Goal: Task Accomplishment & Management: Manage account settings

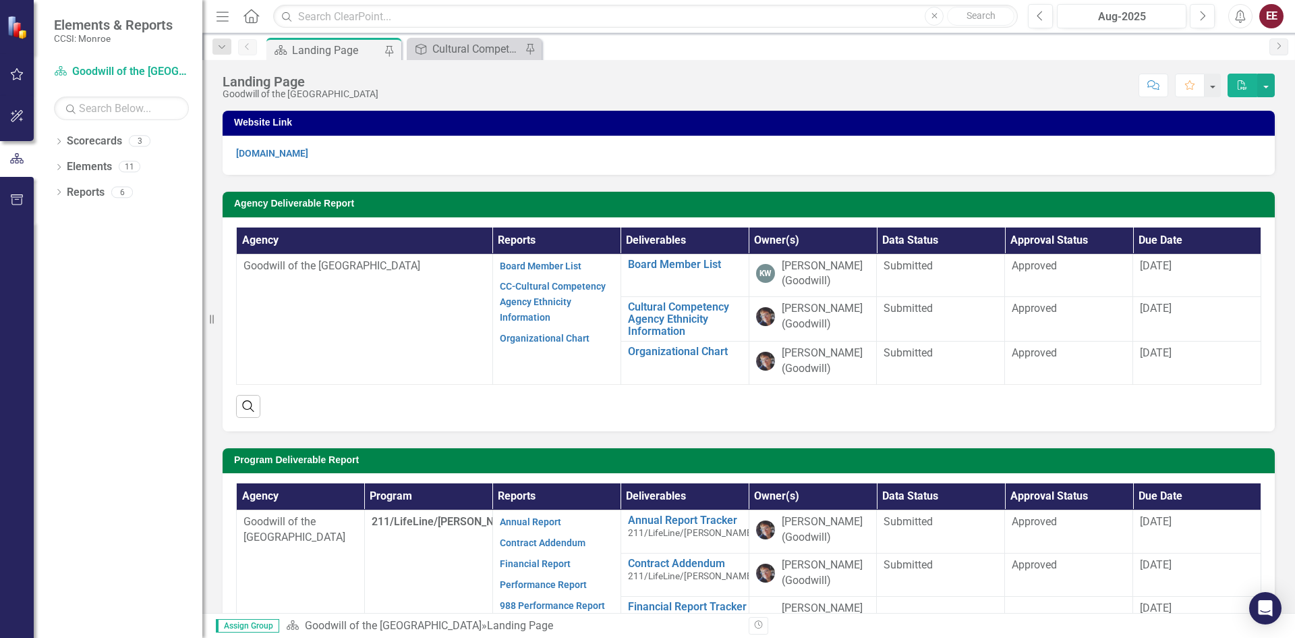
click at [708, 157] on p "[DOMAIN_NAME]" at bounding box center [748, 154] width 1025 height 16
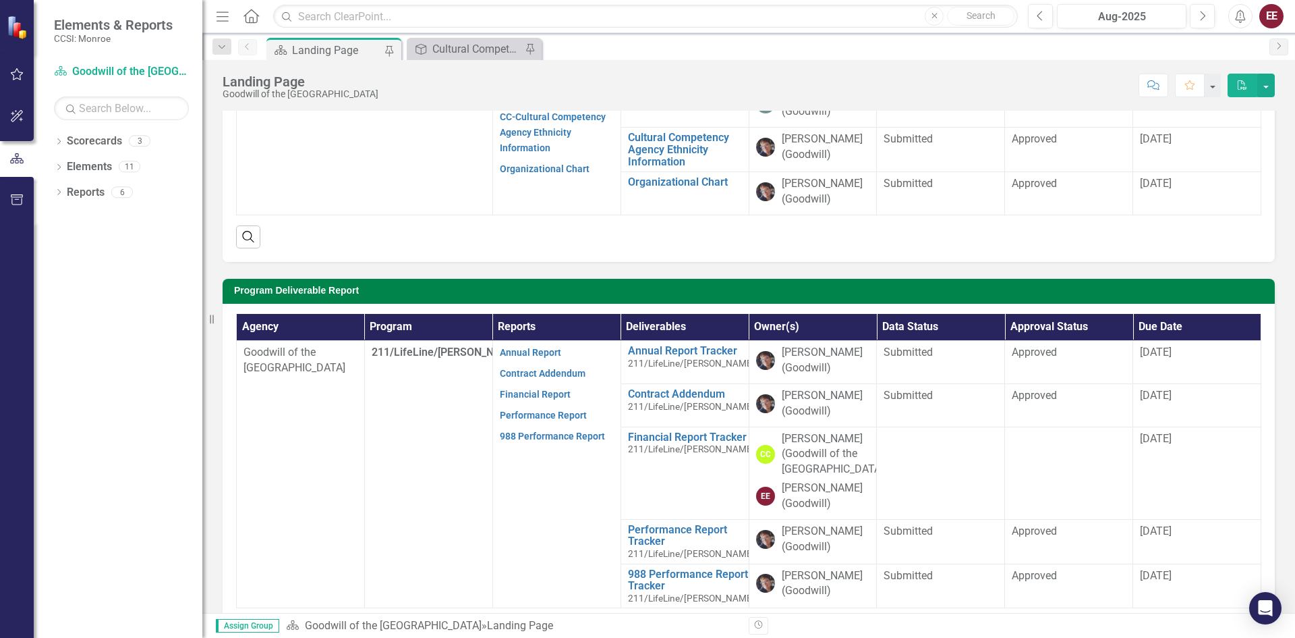
scroll to position [170, 0]
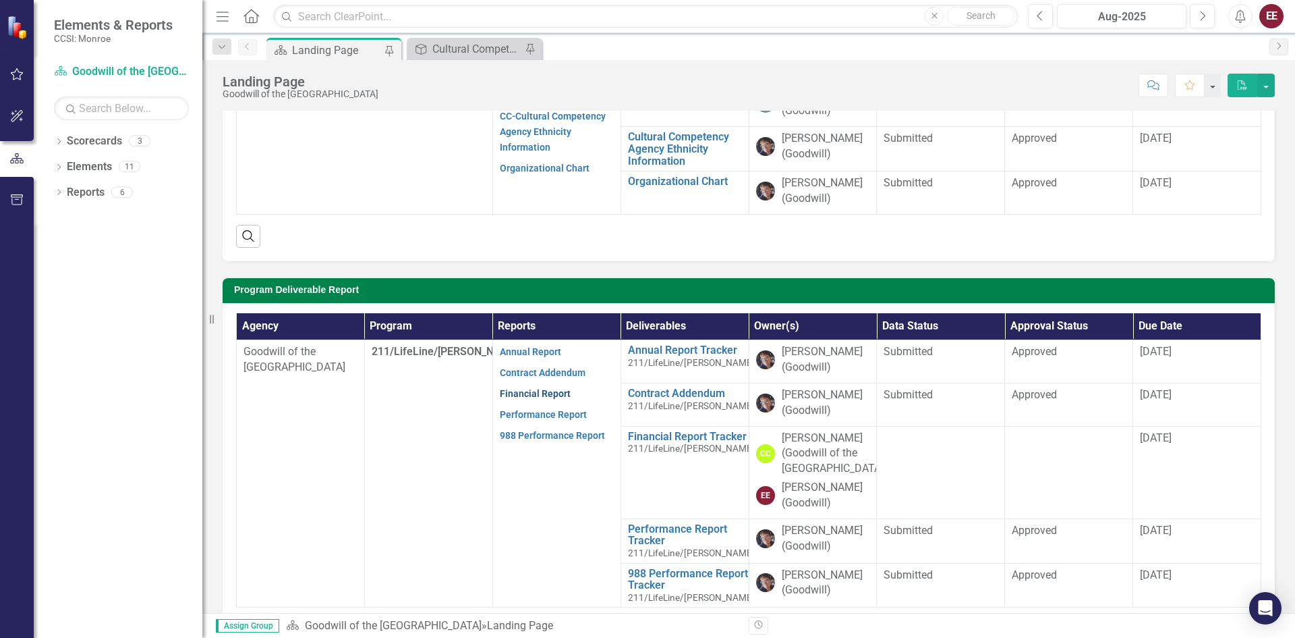
click at [548, 397] on link "Financial Report" at bounding box center [535, 393] width 71 height 11
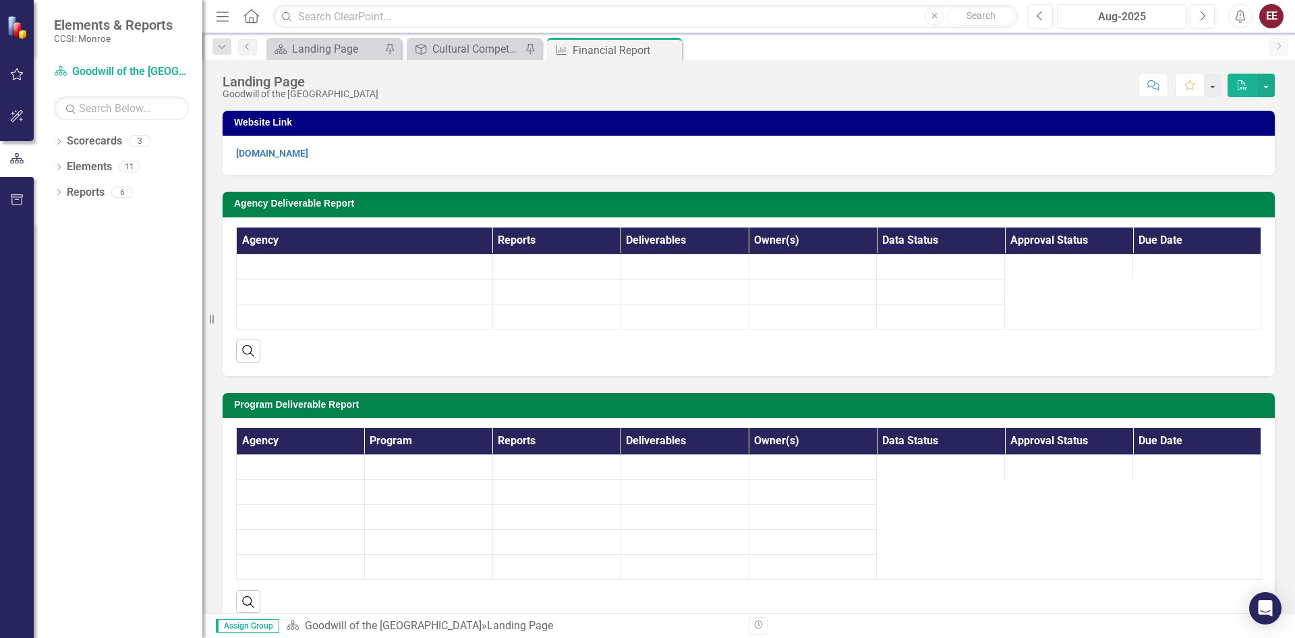
click at [548, 397] on div "Website Link [DOMAIN_NAME] Agency Deliverable Report Agency Reports Deliverable…" at bounding box center [749, 360] width 1073 height 532
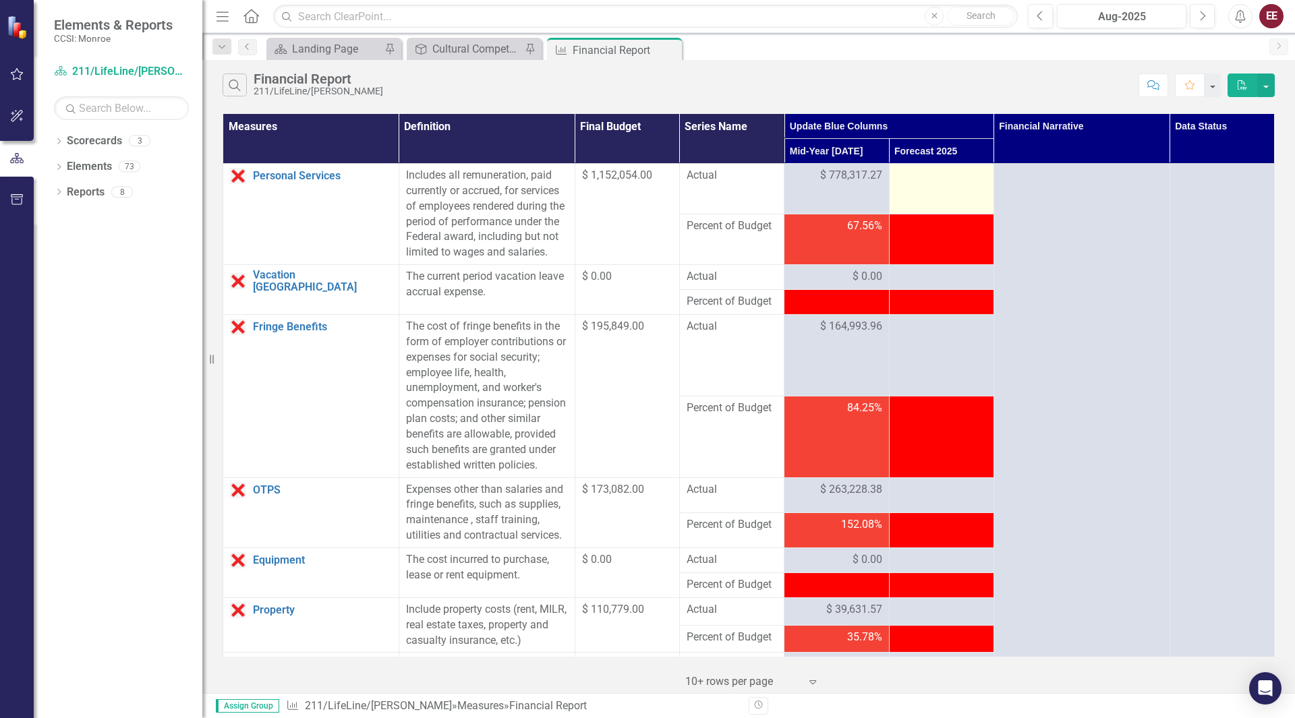
click at [951, 196] on td at bounding box center [941, 189] width 105 height 51
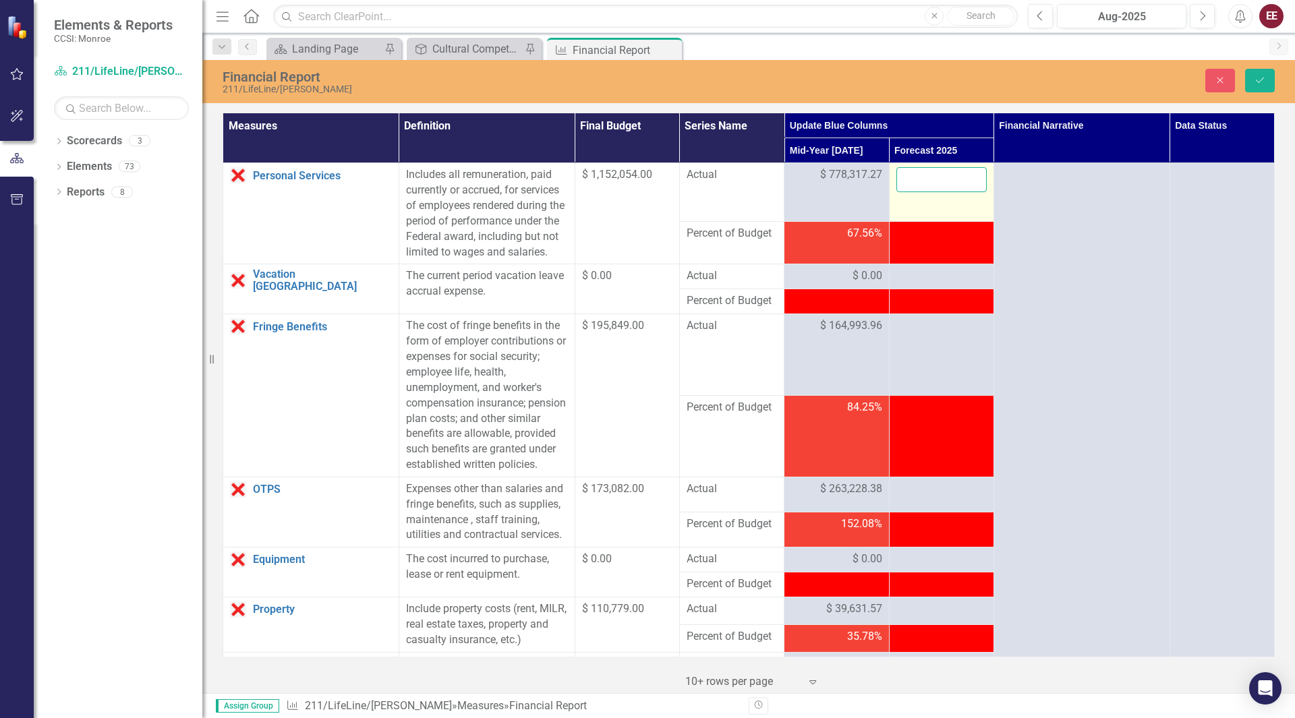
click at [940, 177] on input "number" at bounding box center [942, 179] width 90 height 25
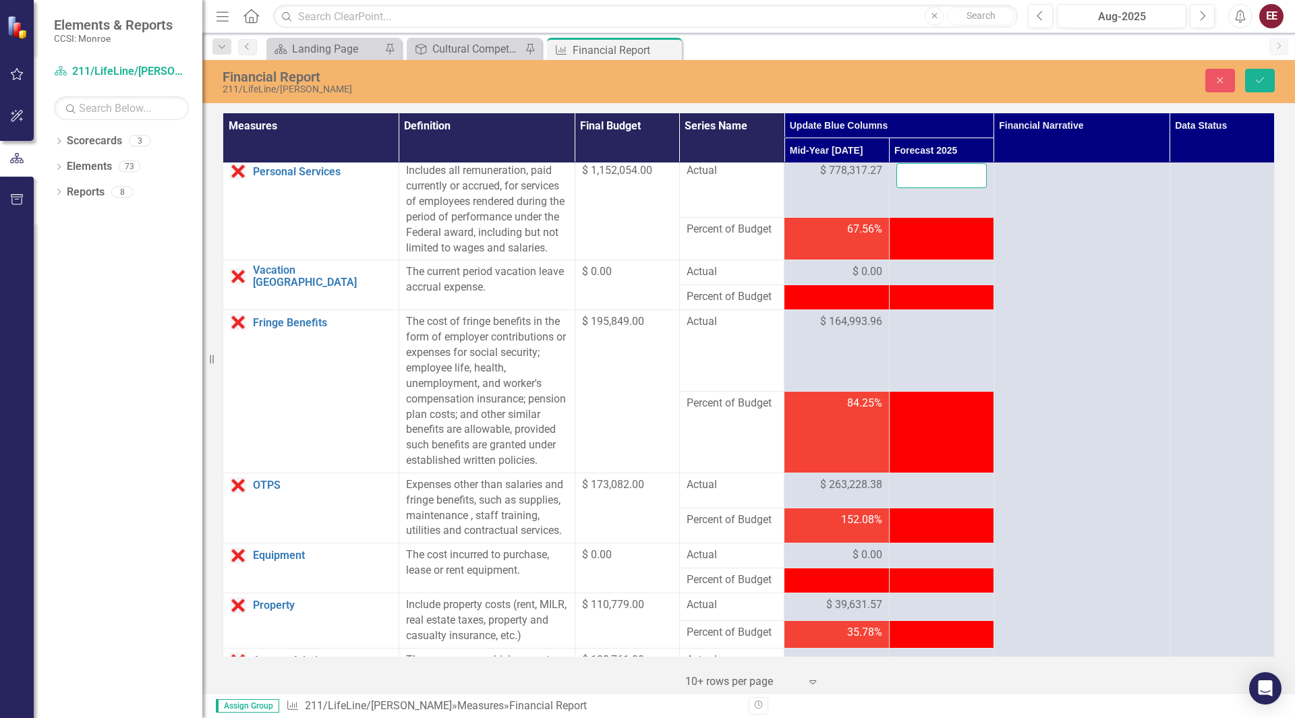
scroll to position [3, 0]
click at [1216, 82] on icon "Close" at bounding box center [1220, 80] width 12 height 9
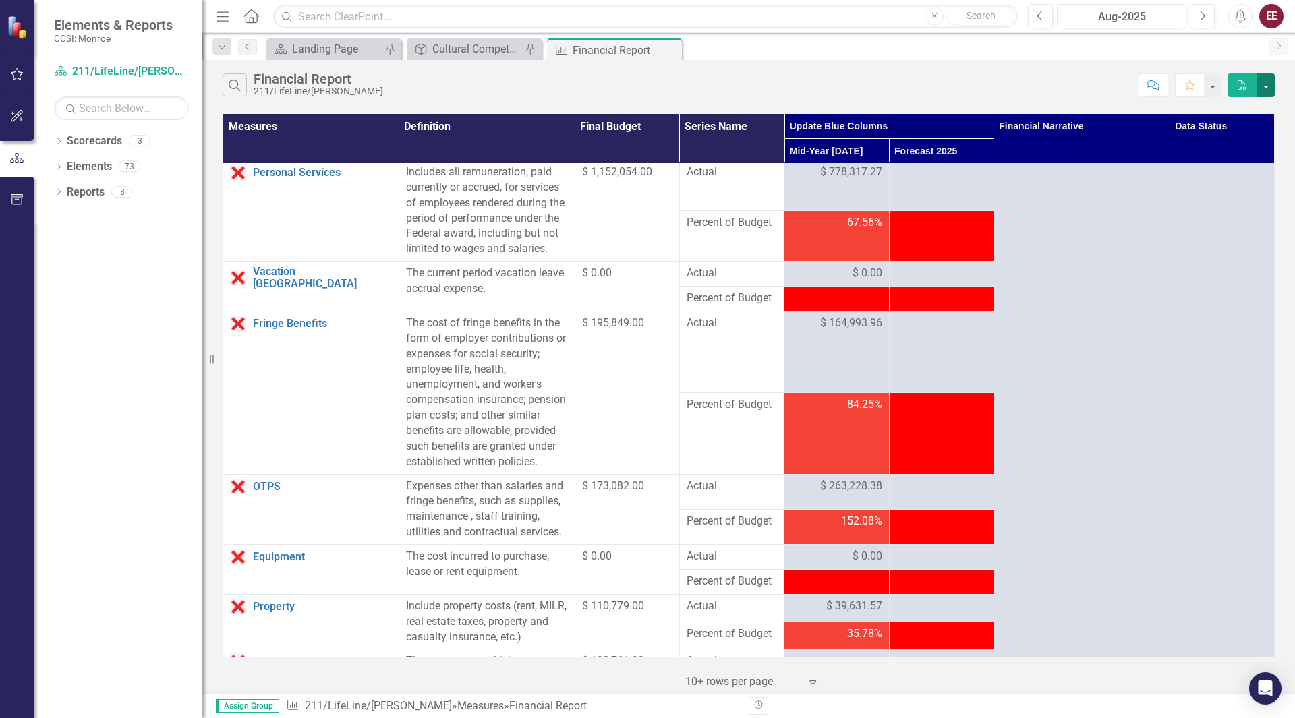
click at [1272, 90] on button "button" at bounding box center [1266, 86] width 18 height 24
click at [1100, 75] on div "Search Financial Report 211/LifeLine/[PERSON_NAME]" at bounding box center [677, 85] width 909 height 23
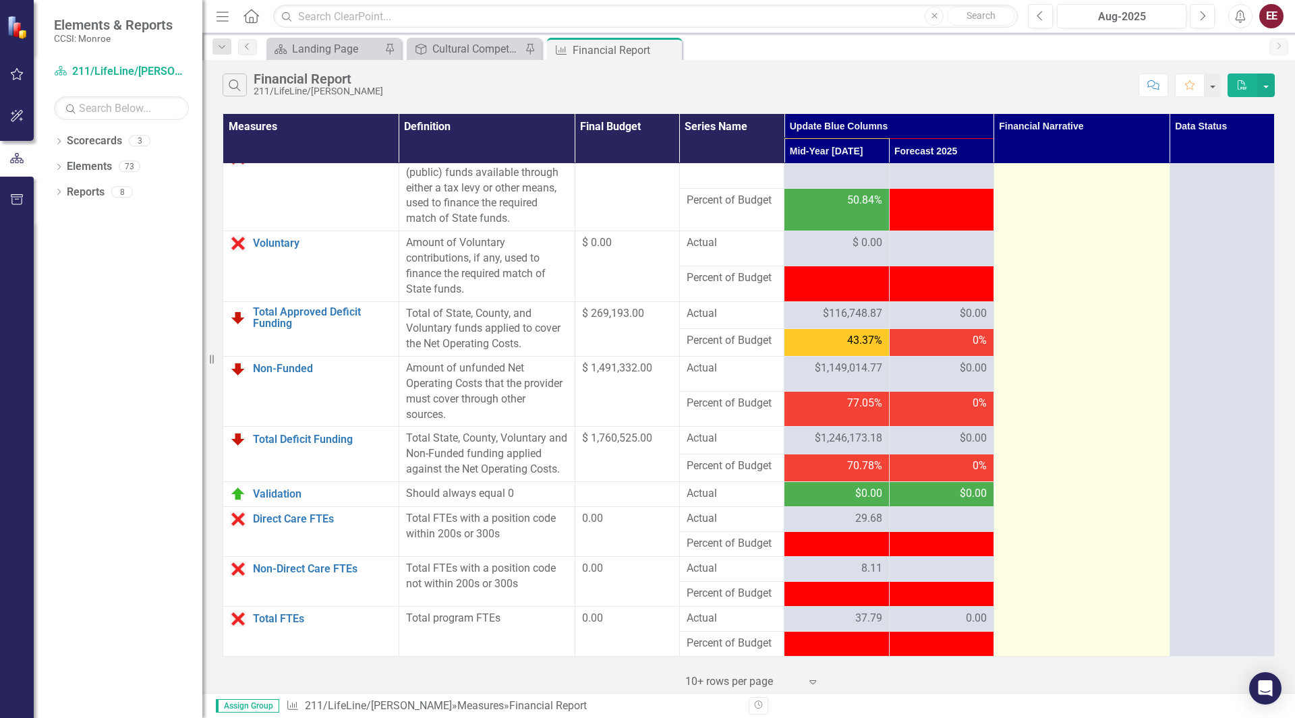
scroll to position [1597, 0]
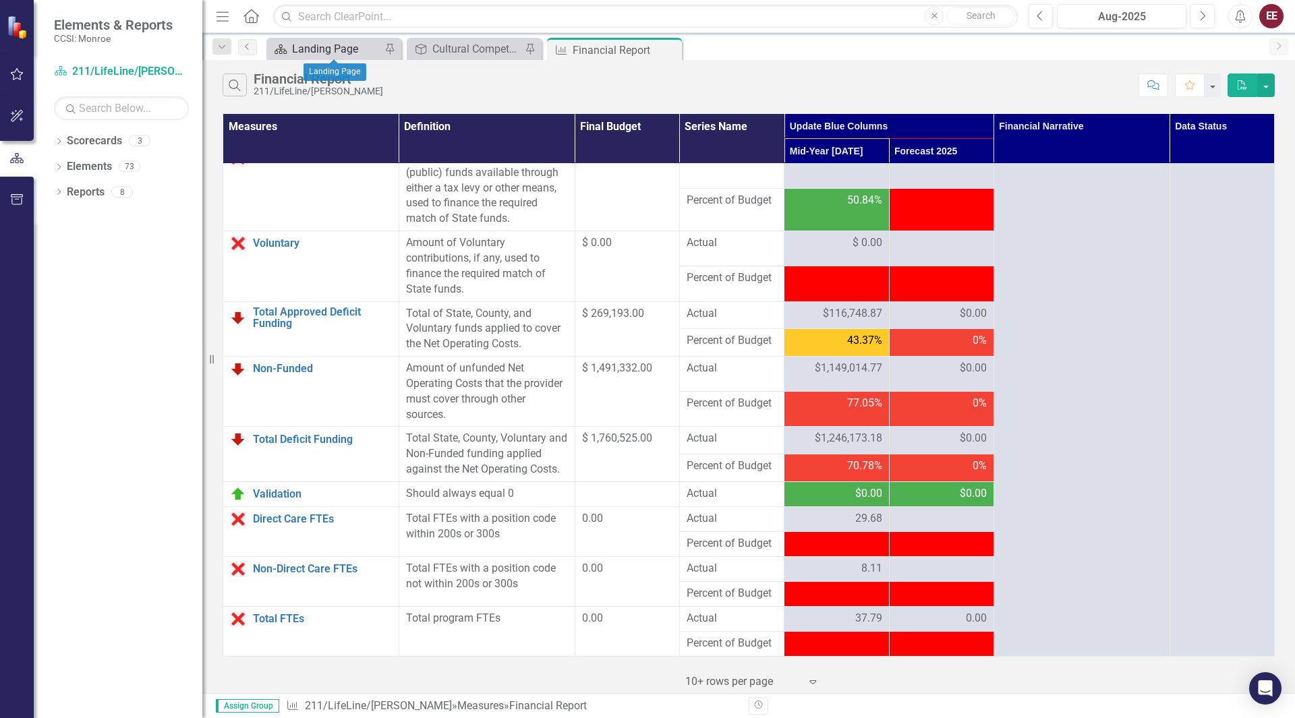
click at [349, 45] on div "Landing Page" at bounding box center [336, 48] width 89 height 17
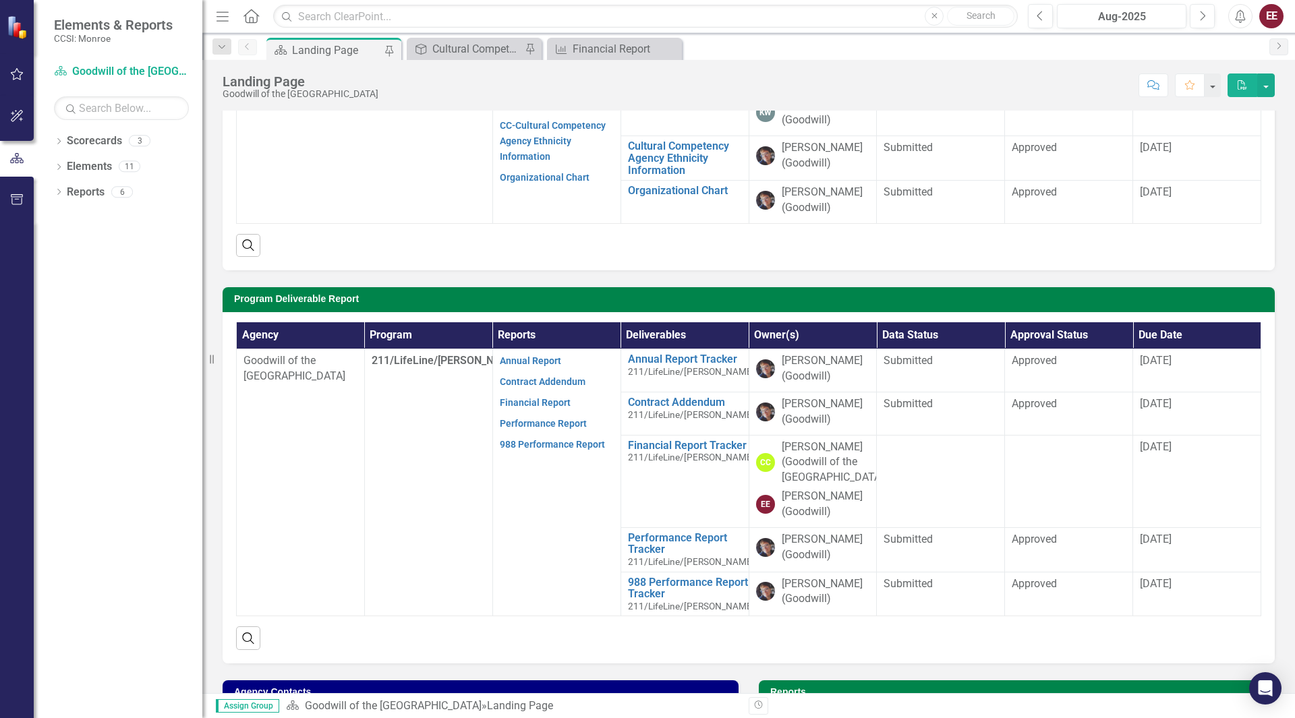
scroll to position [161, 0]
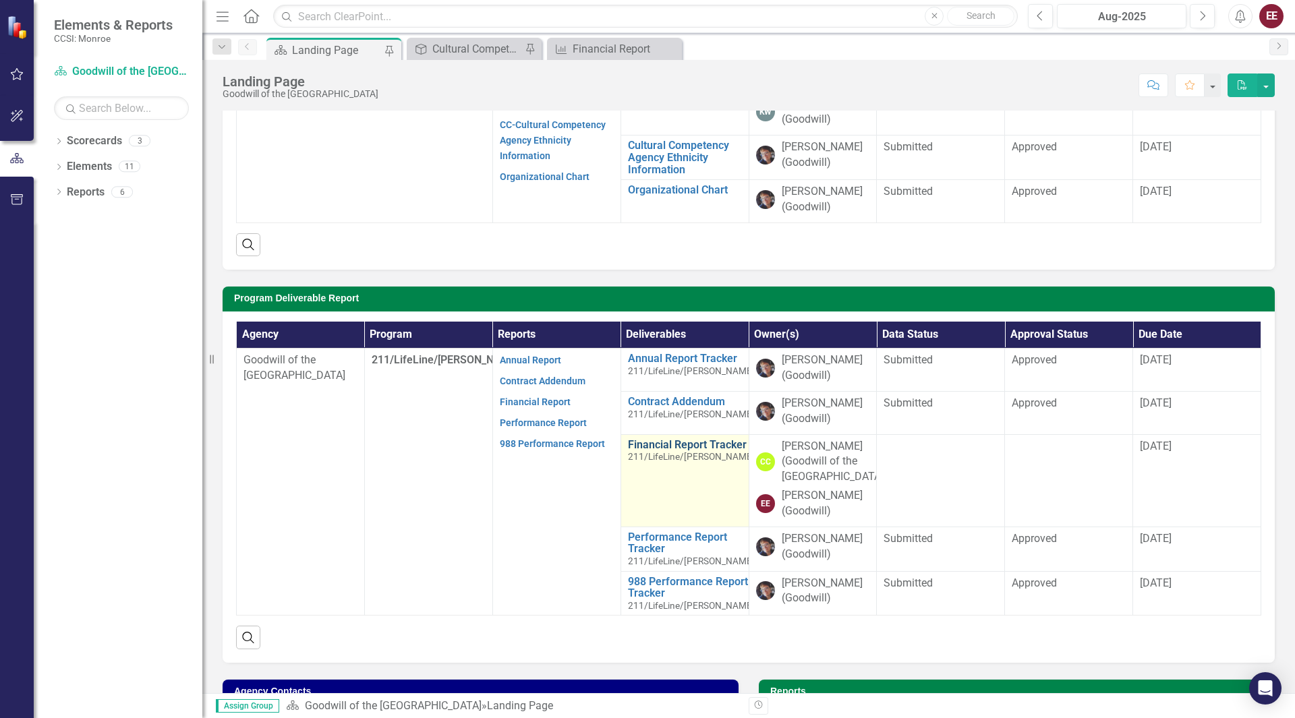
click at [652, 448] on link "Financial Report Tracker" at bounding box center [691, 445] width 127 height 12
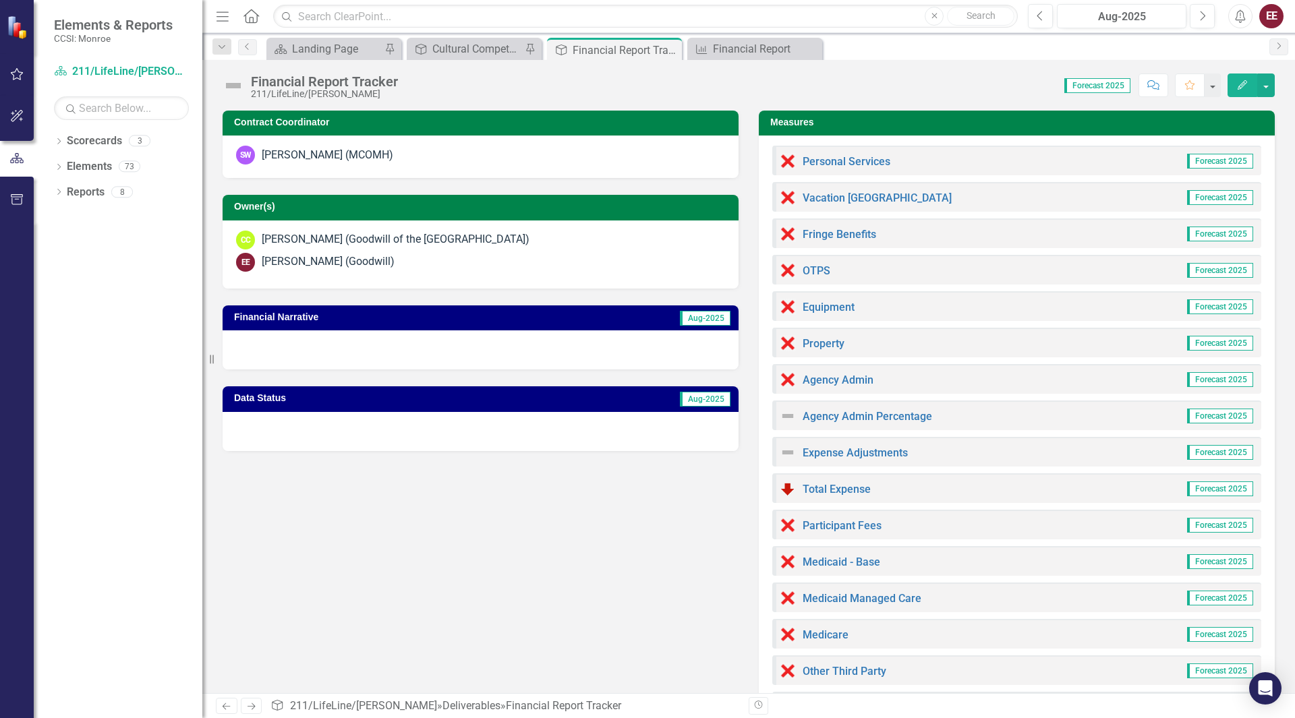
click at [1213, 157] on span "Forecast 2025" at bounding box center [1220, 161] width 66 height 15
click at [1205, 159] on span "Forecast 2025" at bounding box center [1220, 161] width 66 height 15
click at [866, 157] on link "Personal Services" at bounding box center [847, 161] width 88 height 13
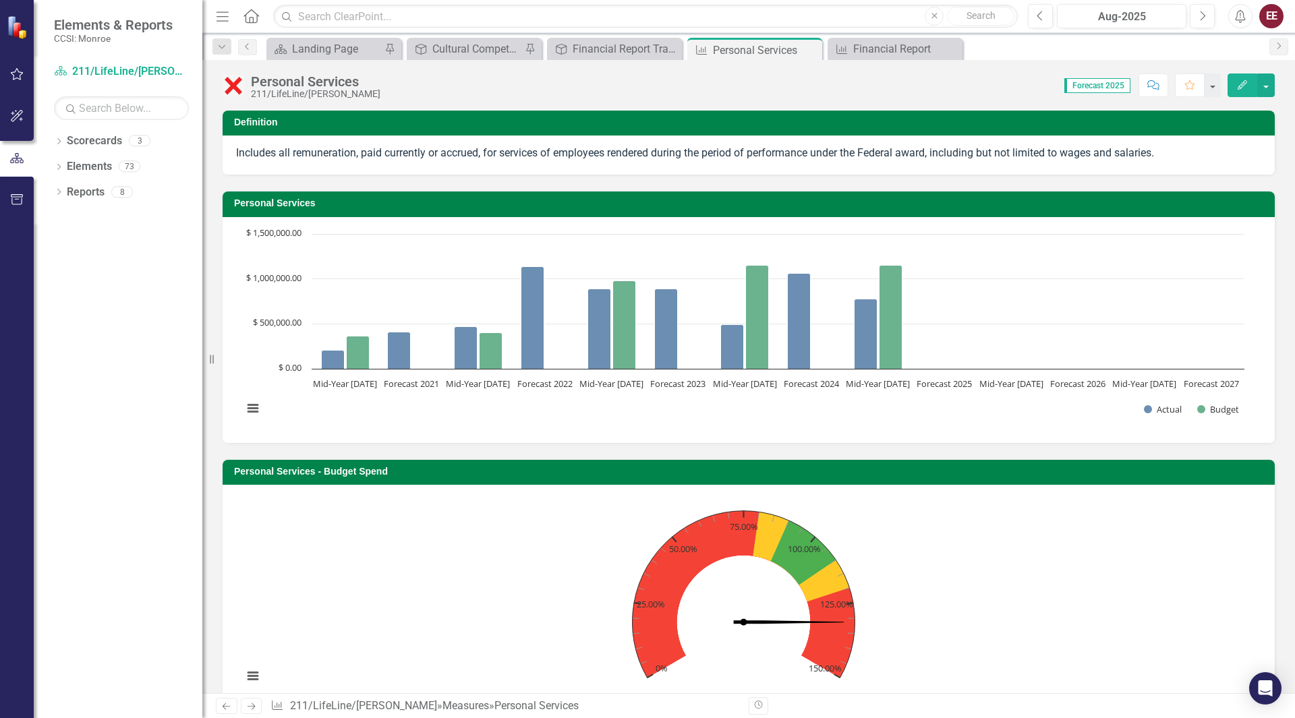
click at [355, 38] on div "Scorecard Landing Page Pin" at bounding box center [333, 49] width 135 height 22
click at [348, 45] on div "Landing Page" at bounding box center [336, 48] width 89 height 17
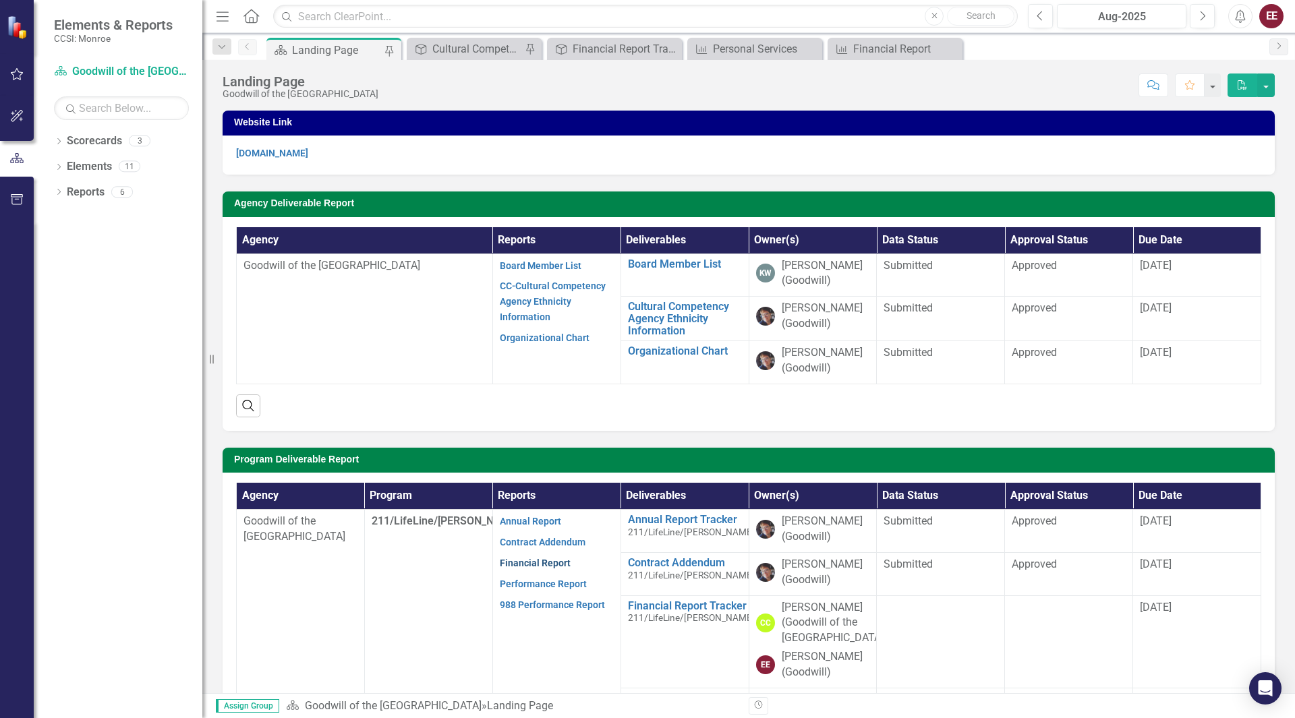
click at [536, 565] on link "Financial Report" at bounding box center [535, 563] width 71 height 11
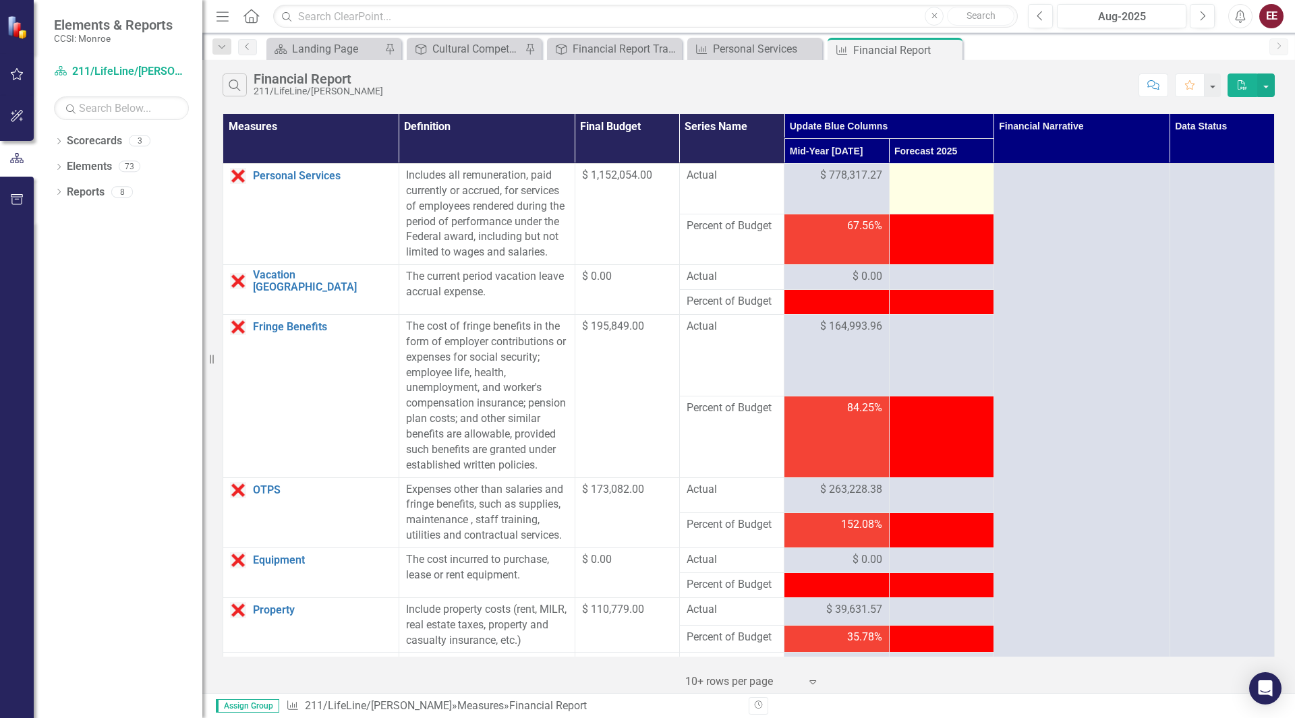
click at [924, 182] on div at bounding box center [942, 176] width 90 height 16
click at [926, 181] on div at bounding box center [942, 176] width 90 height 16
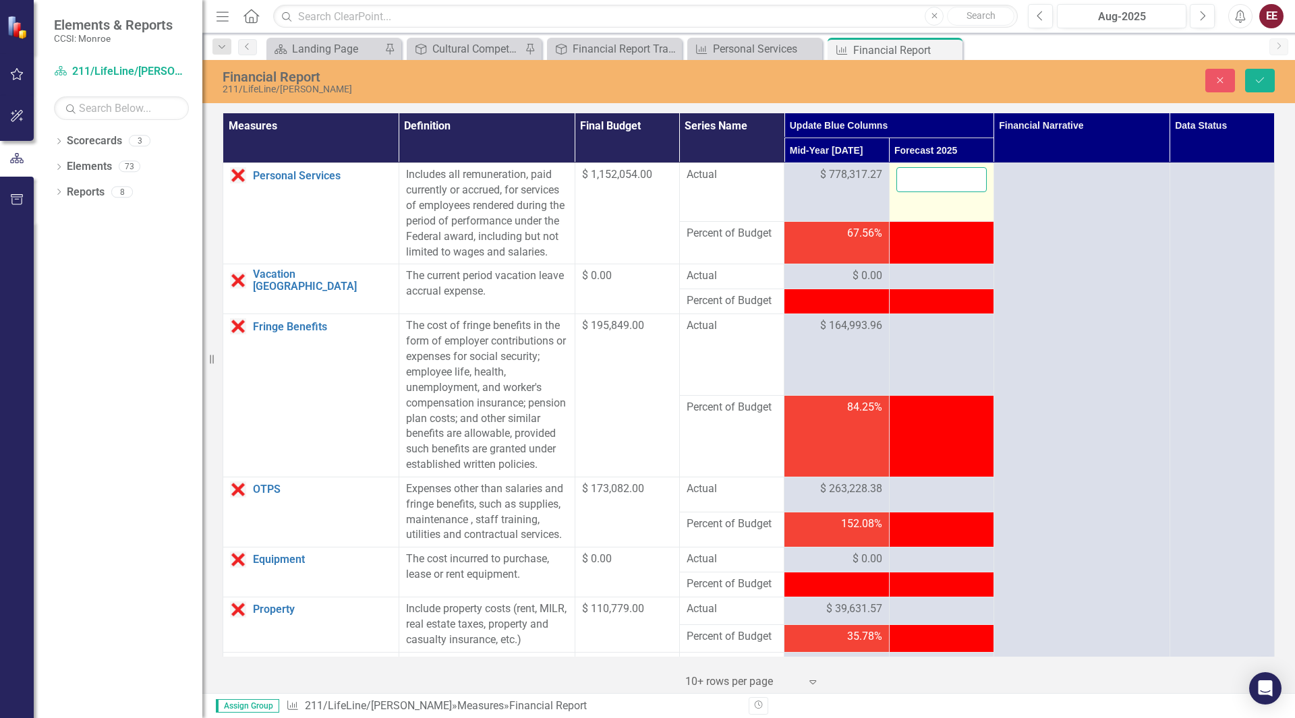
click at [926, 179] on input "number" at bounding box center [942, 179] width 90 height 25
type input "1513177.88"
click button "Save" at bounding box center [1260, 81] width 30 height 24
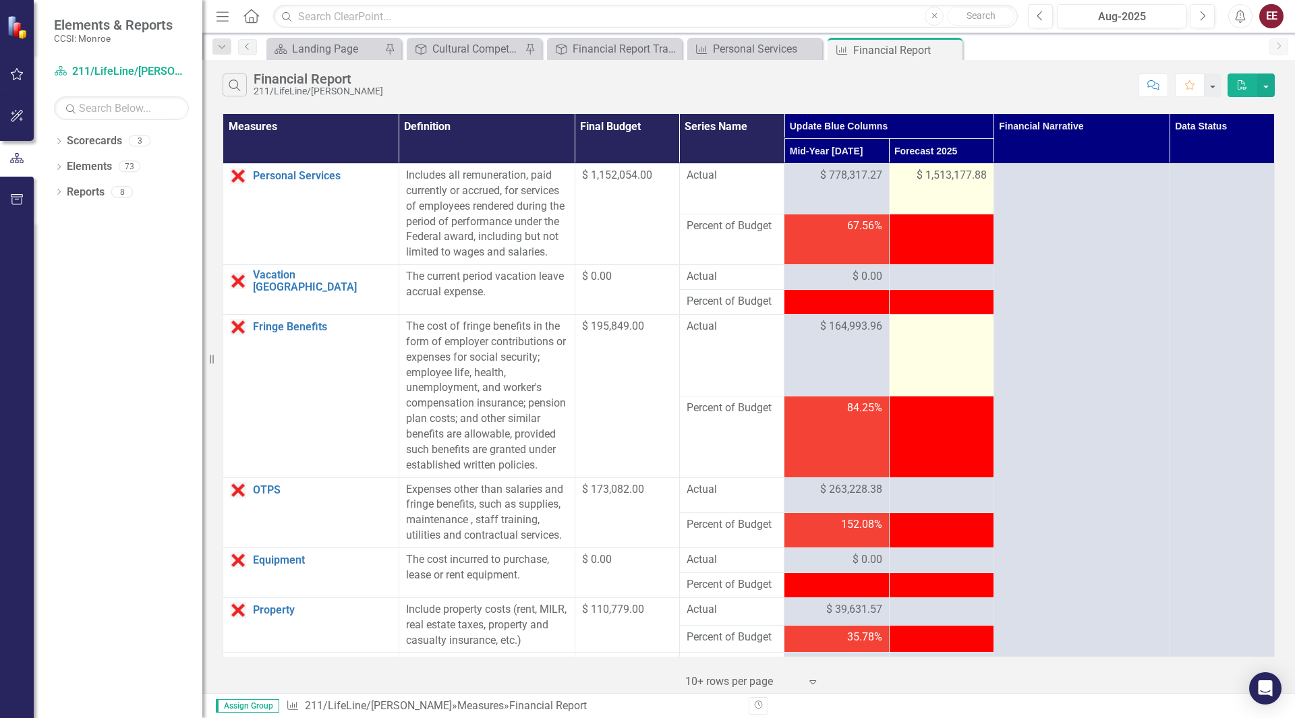
click at [923, 335] on div at bounding box center [942, 327] width 90 height 16
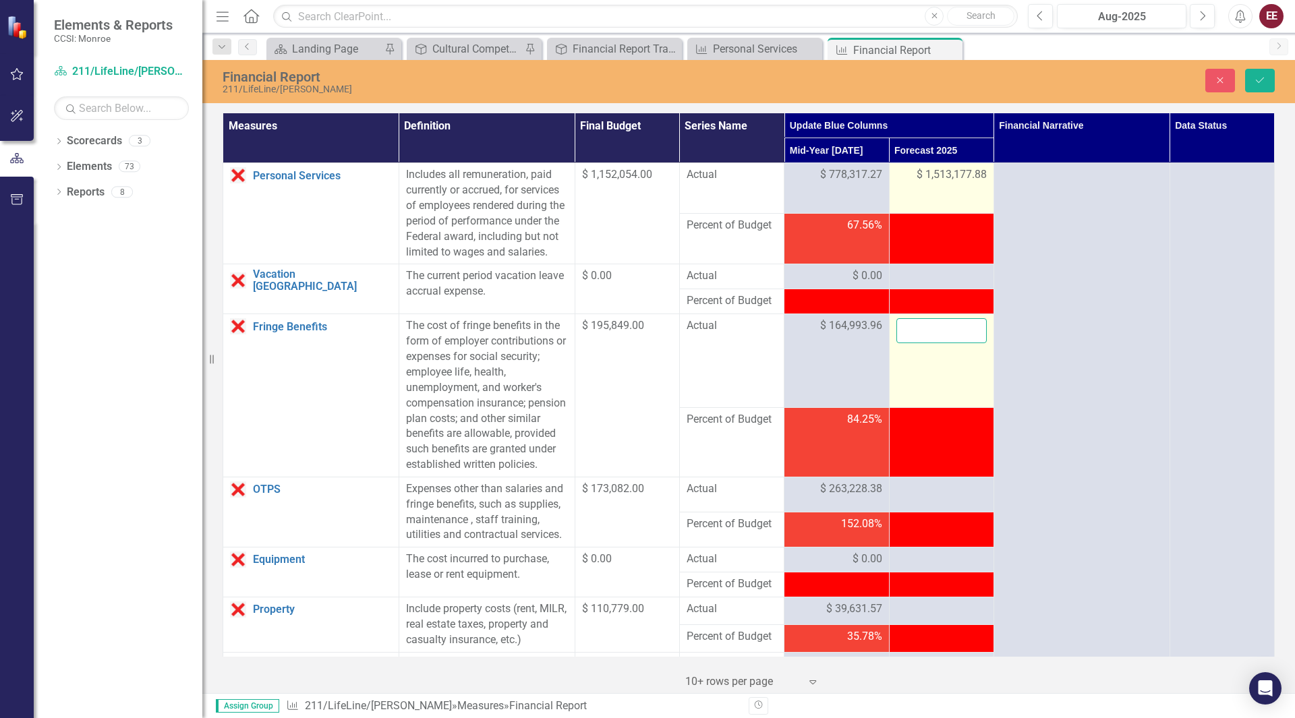
click at [923, 341] on input "number" at bounding box center [942, 330] width 90 height 25
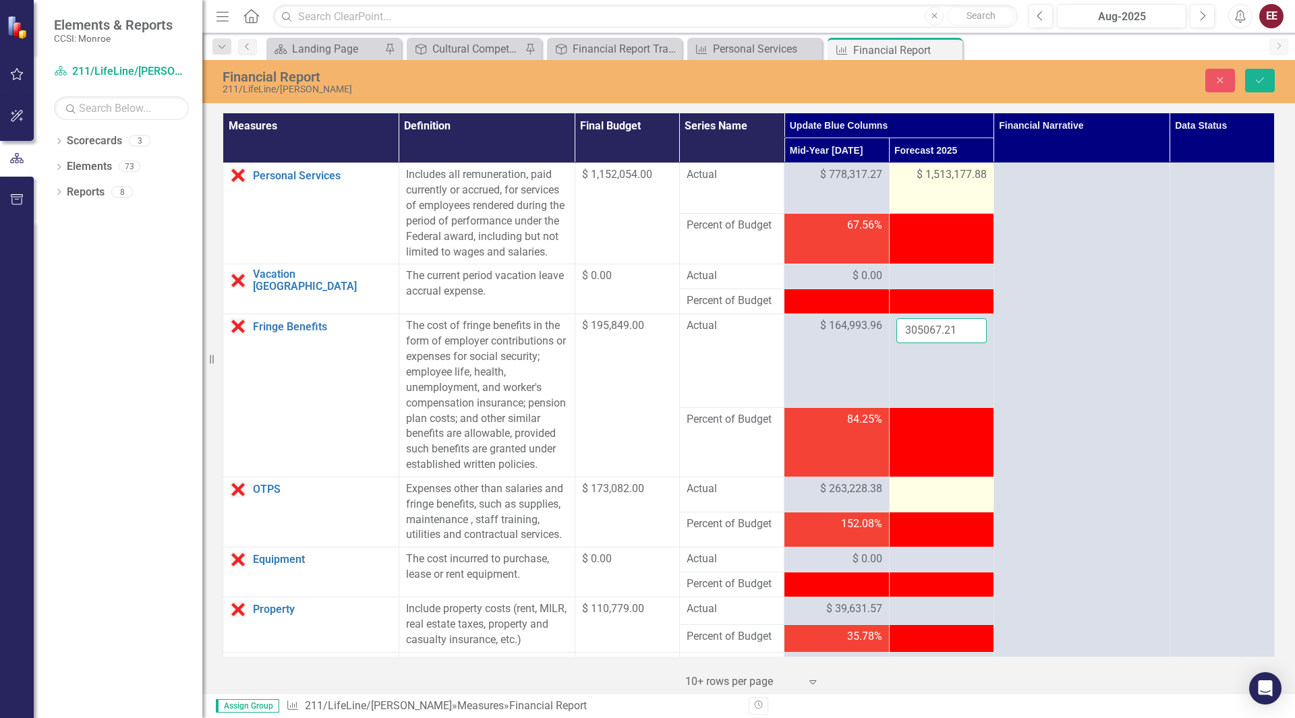
type input "305067.21"
click at [918, 498] on div at bounding box center [942, 490] width 90 height 16
click at [918, 507] on input "number" at bounding box center [942, 494] width 90 height 25
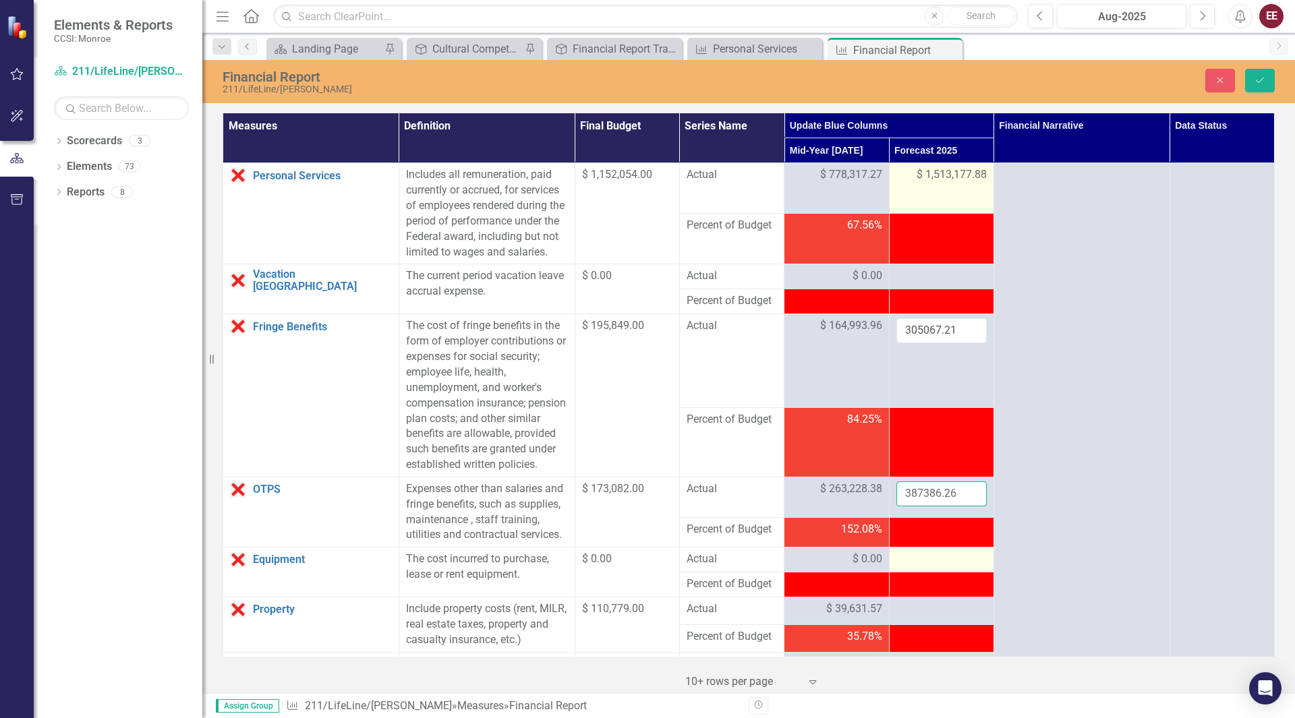
type input "387386.26"
click at [936, 568] on div at bounding box center [942, 560] width 90 height 16
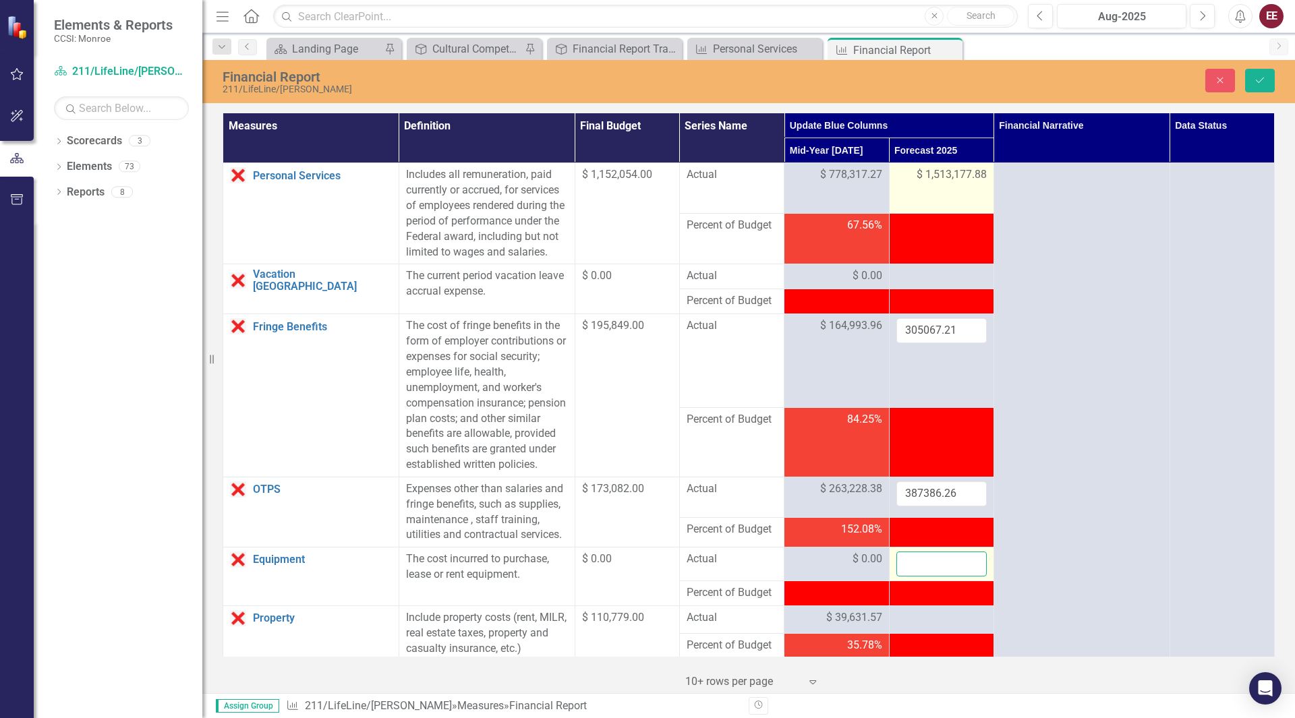
click at [936, 577] on input "number" at bounding box center [942, 564] width 90 height 25
type input "0"
click button "Save" at bounding box center [1260, 81] width 30 height 24
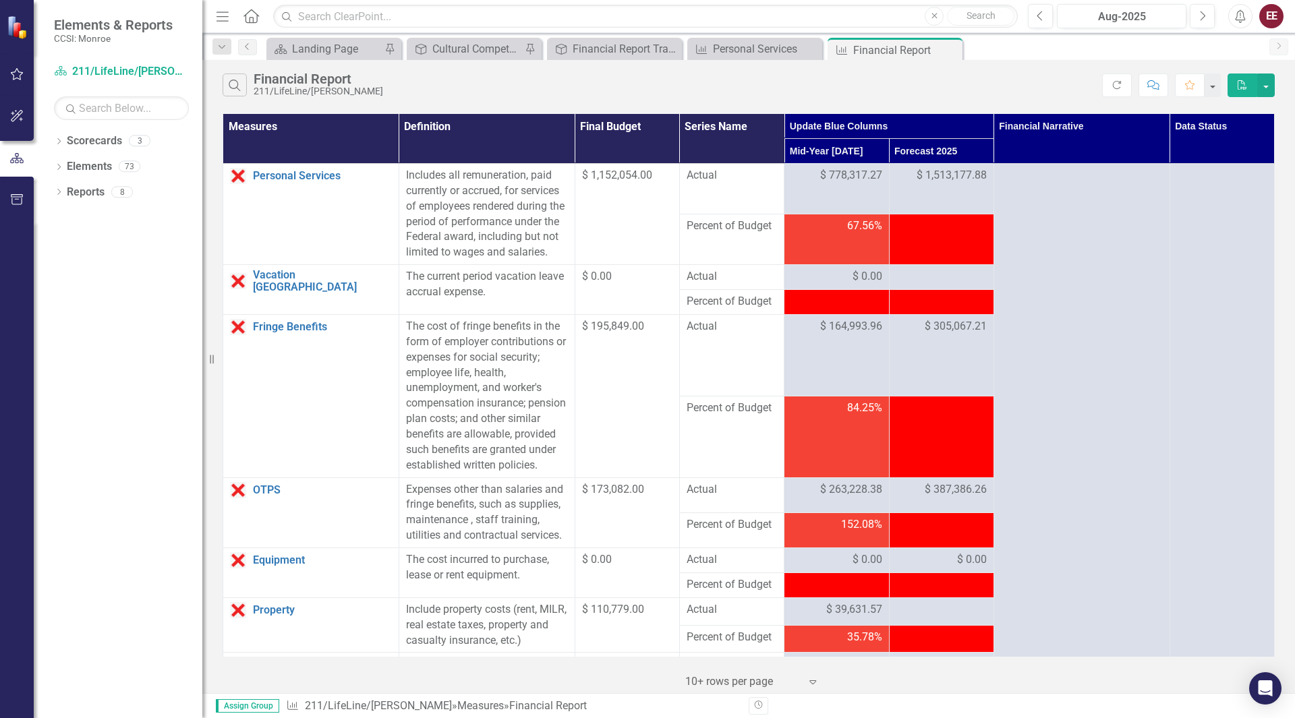
scroll to position [140, 0]
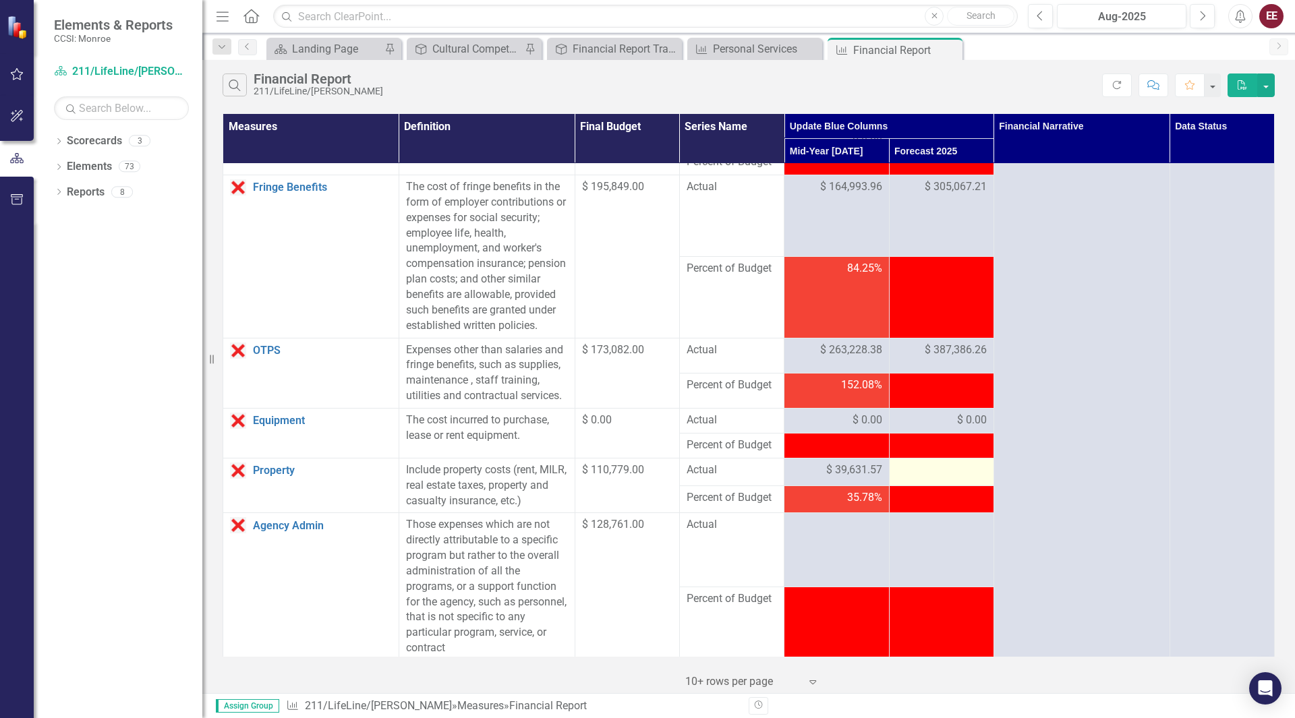
click at [922, 479] on div at bounding box center [942, 471] width 90 height 16
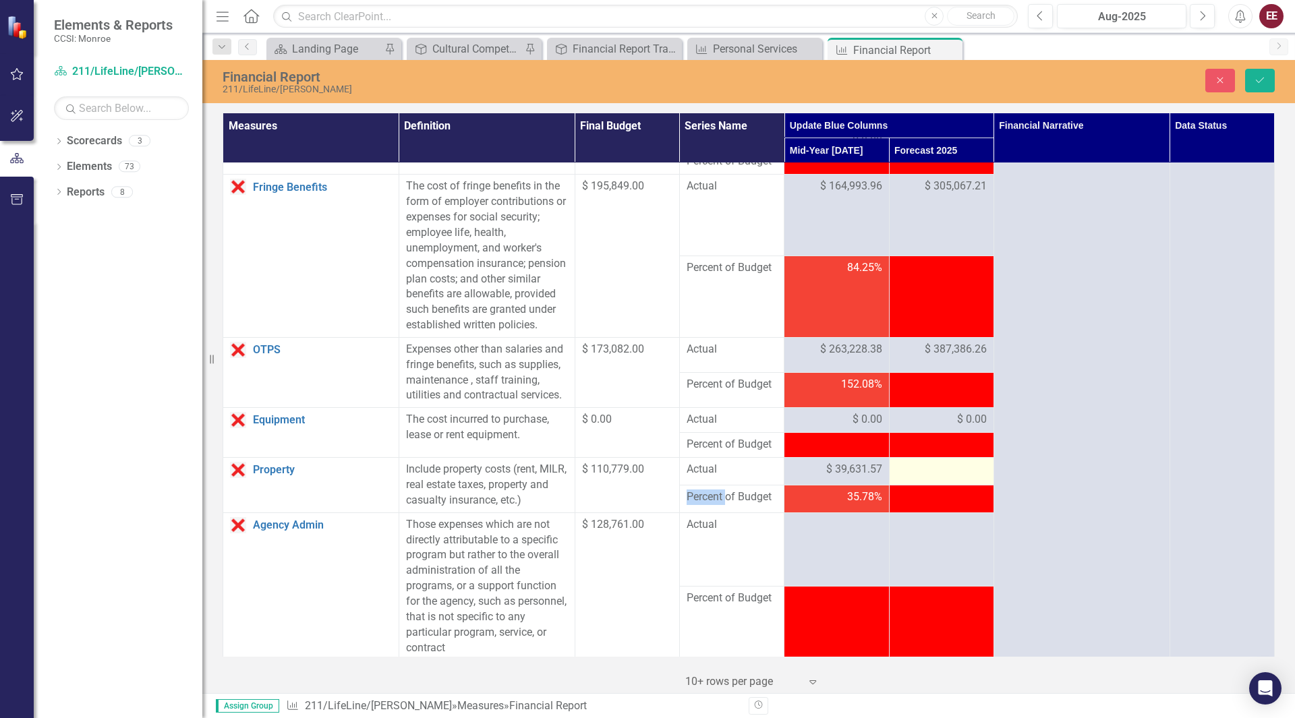
click at [922, 478] on div at bounding box center [942, 470] width 90 height 16
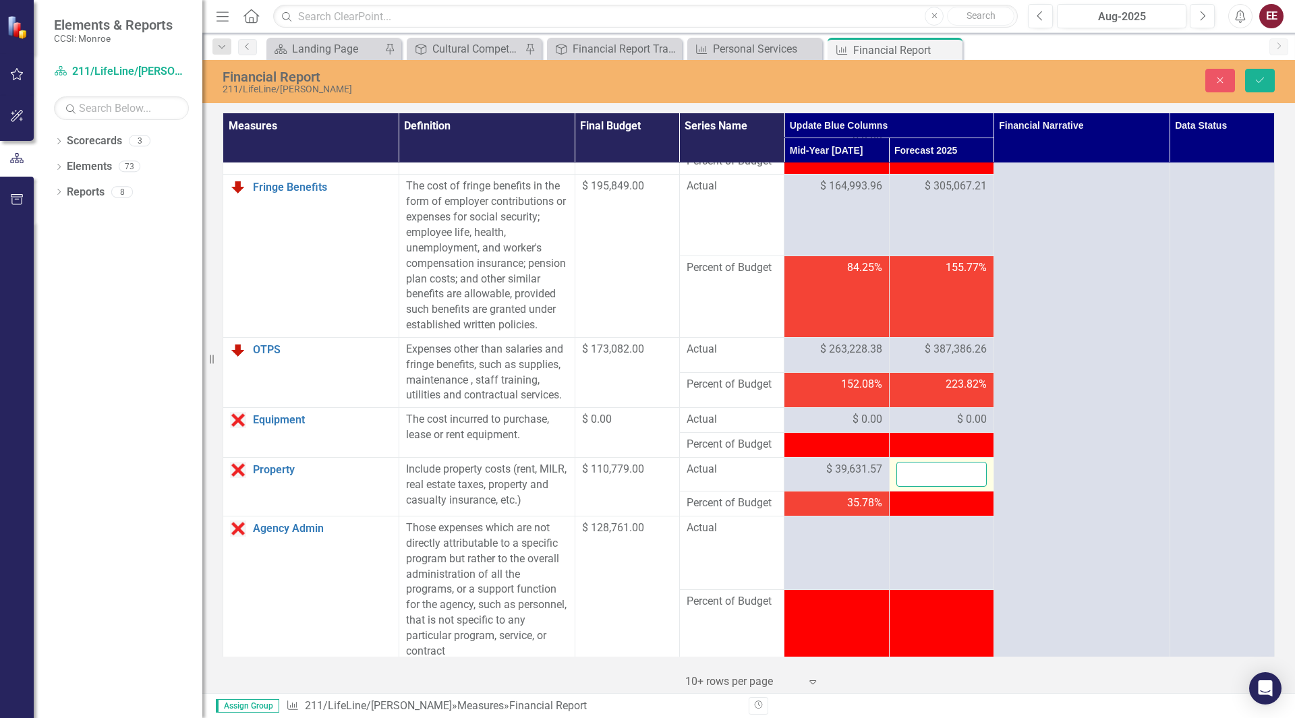
click at [922, 487] on input "number" at bounding box center [942, 474] width 90 height 25
type input "46440.25"
click button "Save" at bounding box center [1260, 81] width 30 height 24
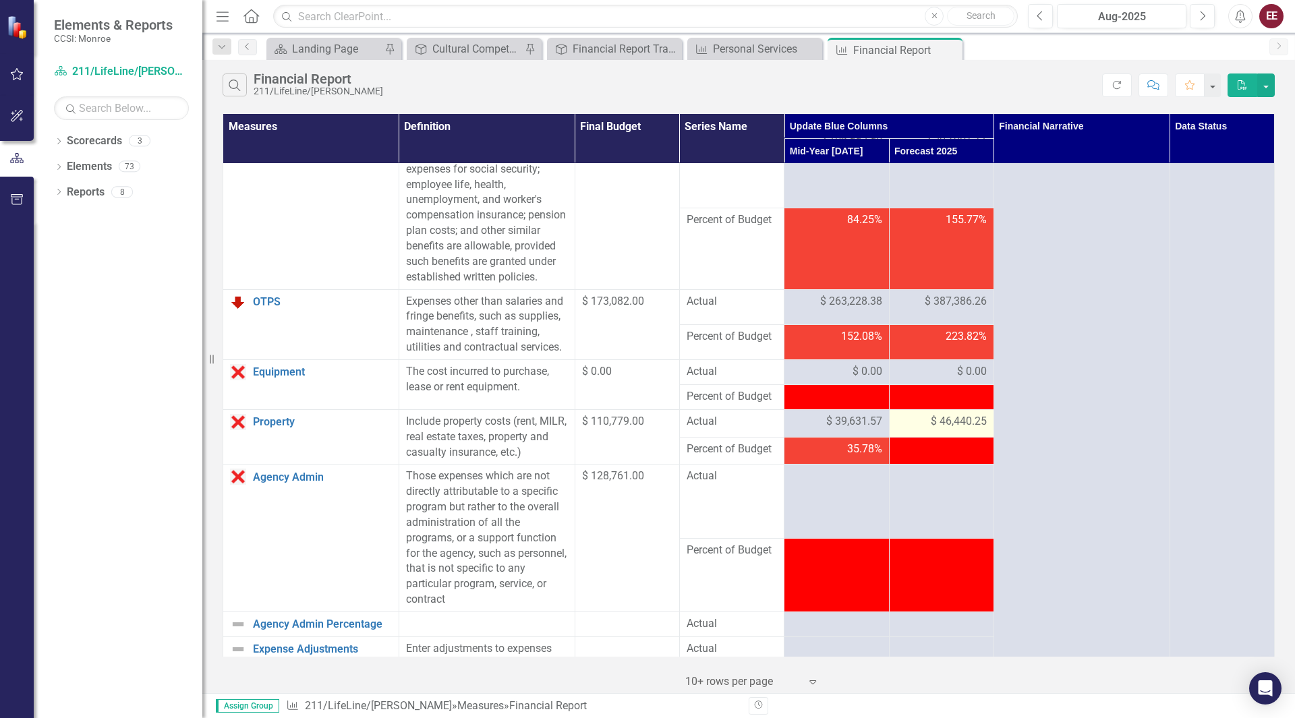
scroll to position [194, 0]
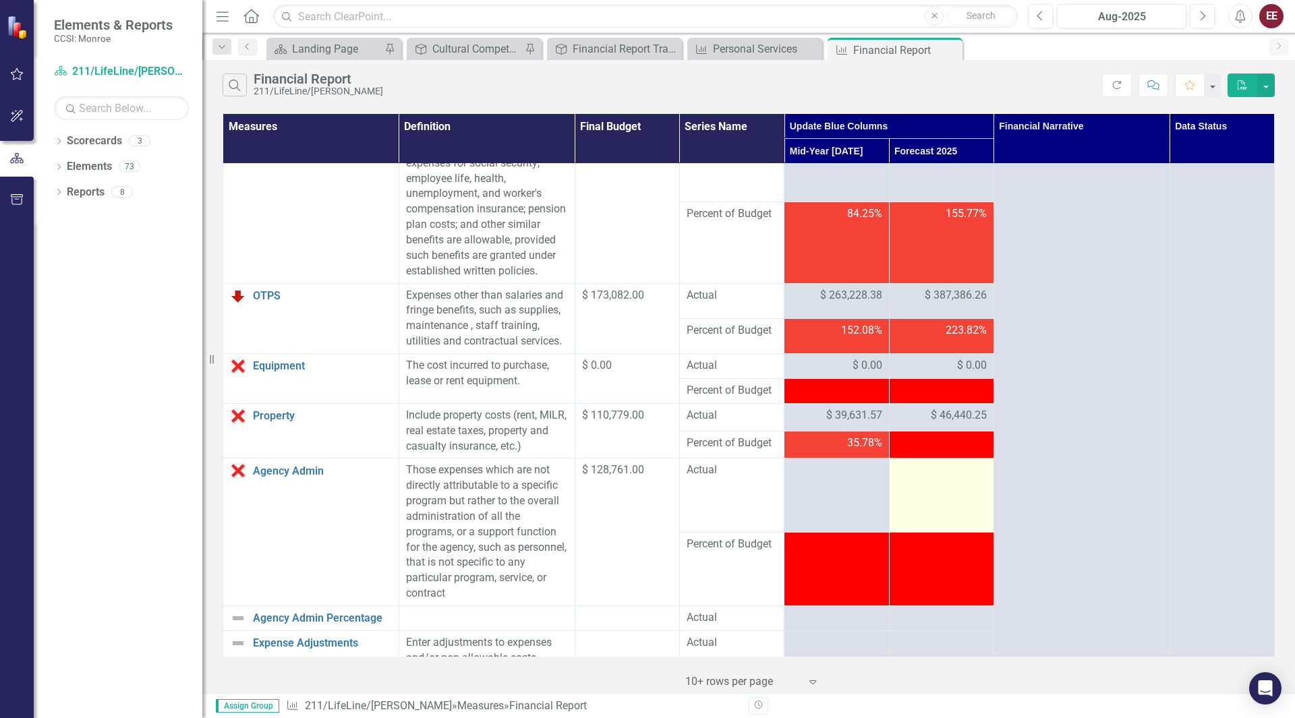
click at [936, 479] on div at bounding box center [942, 471] width 90 height 16
click at [959, 515] on td at bounding box center [941, 496] width 105 height 74
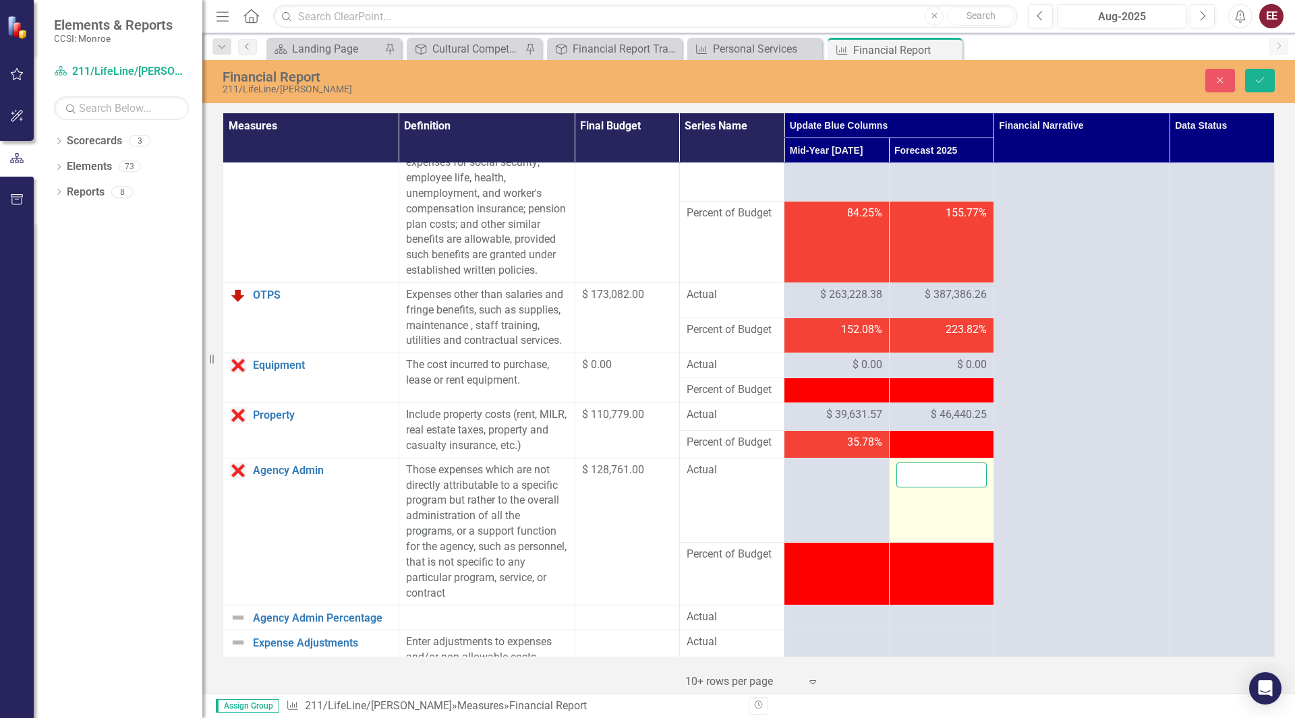
click at [940, 488] on input "number" at bounding box center [942, 475] width 90 height 25
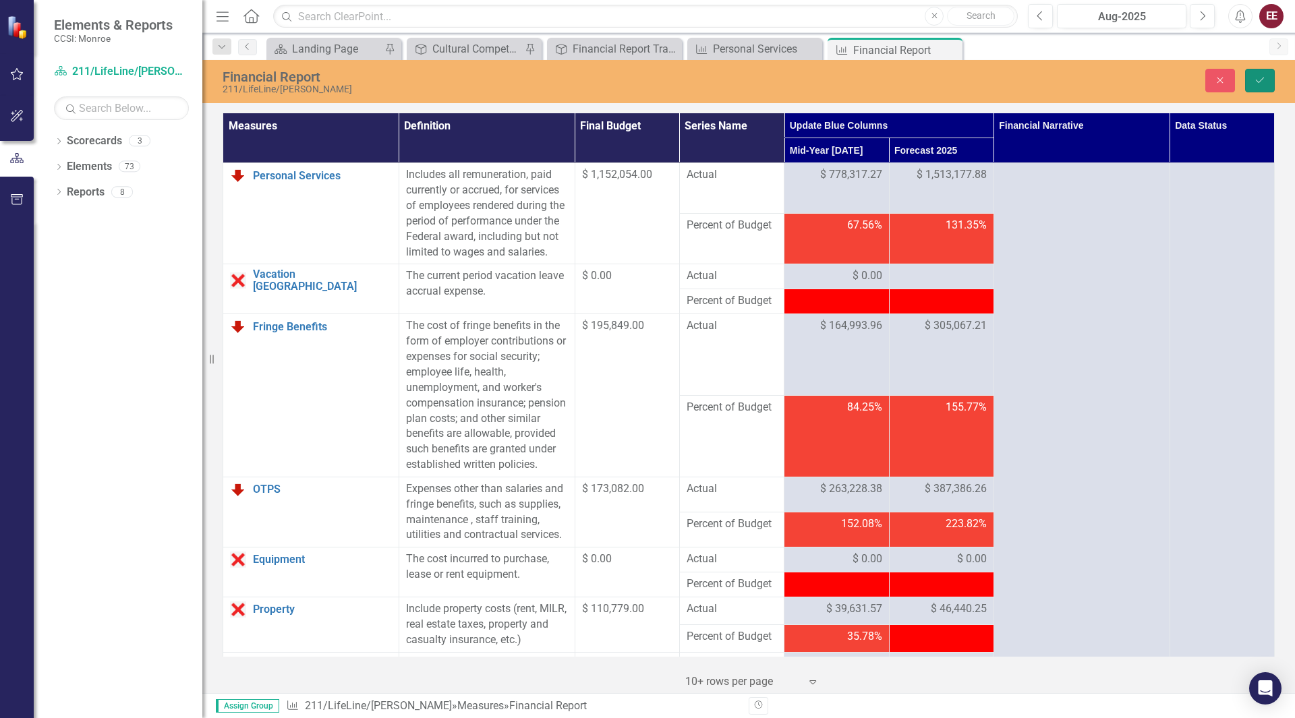
click at [1260, 82] on icon "Save" at bounding box center [1260, 80] width 12 height 9
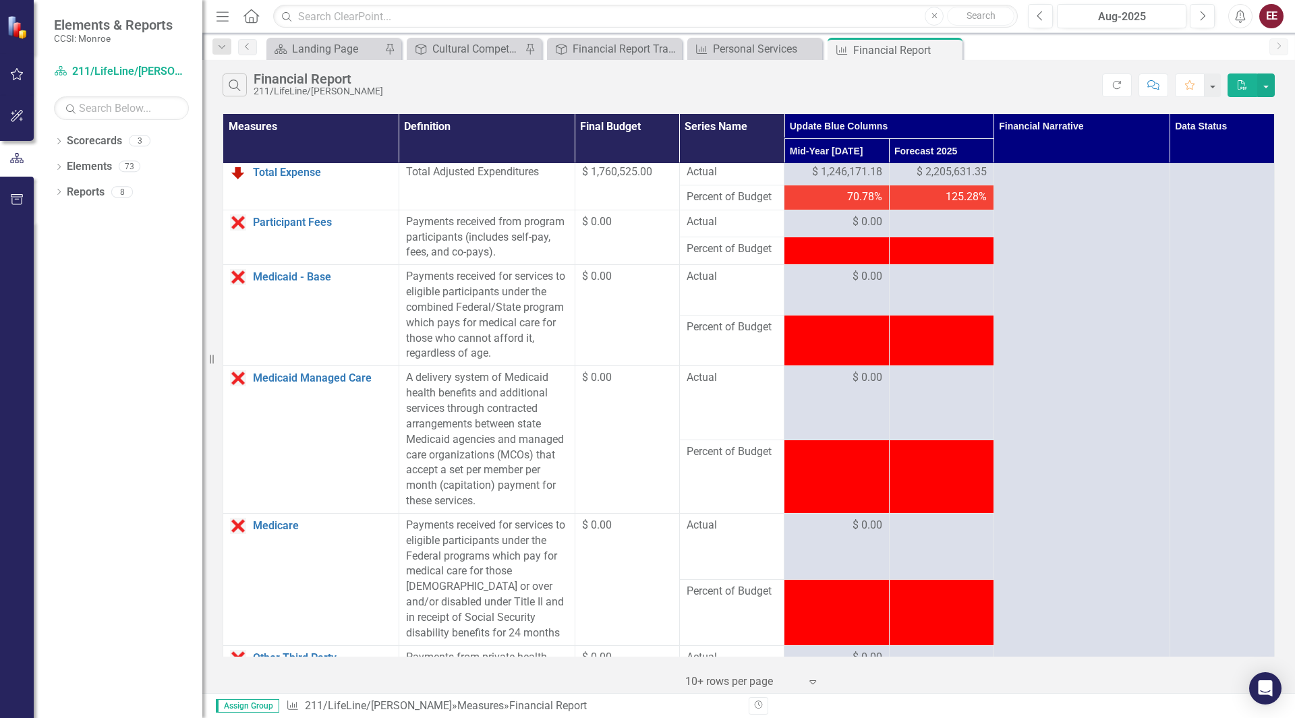
scroll to position [706, 0]
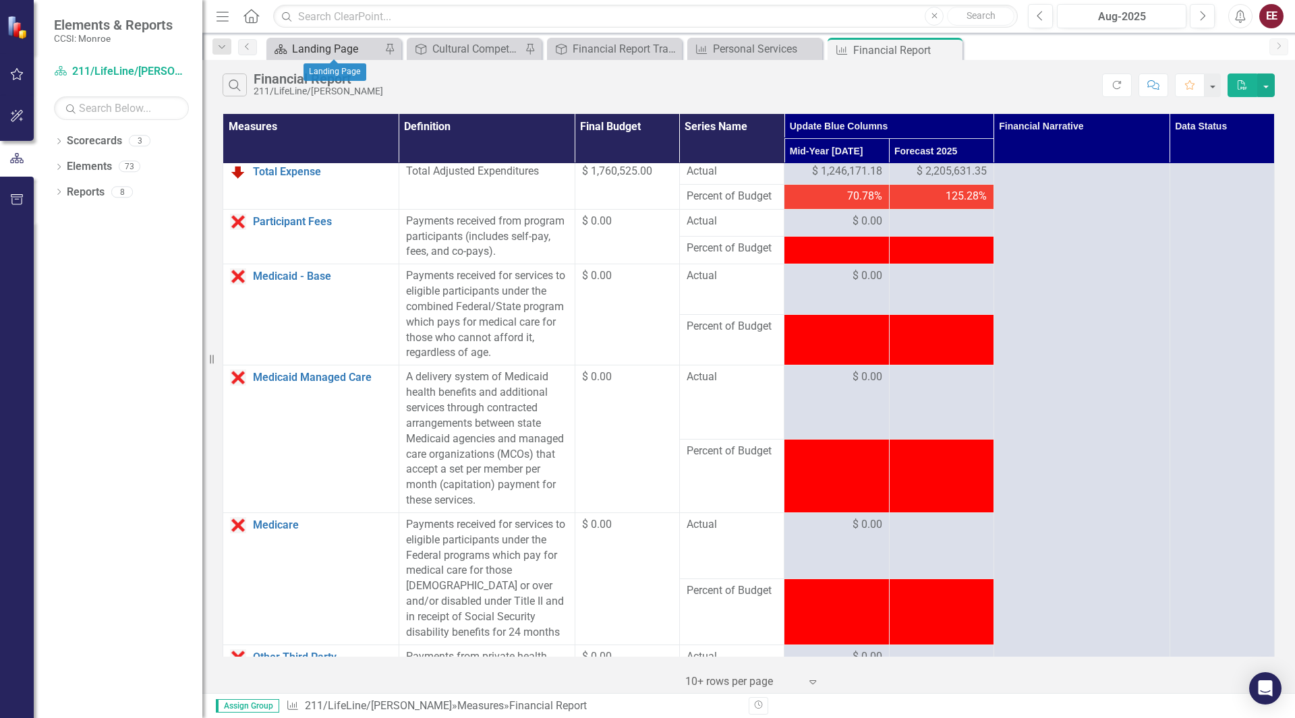
click at [308, 53] on div "Landing Page" at bounding box center [336, 48] width 89 height 17
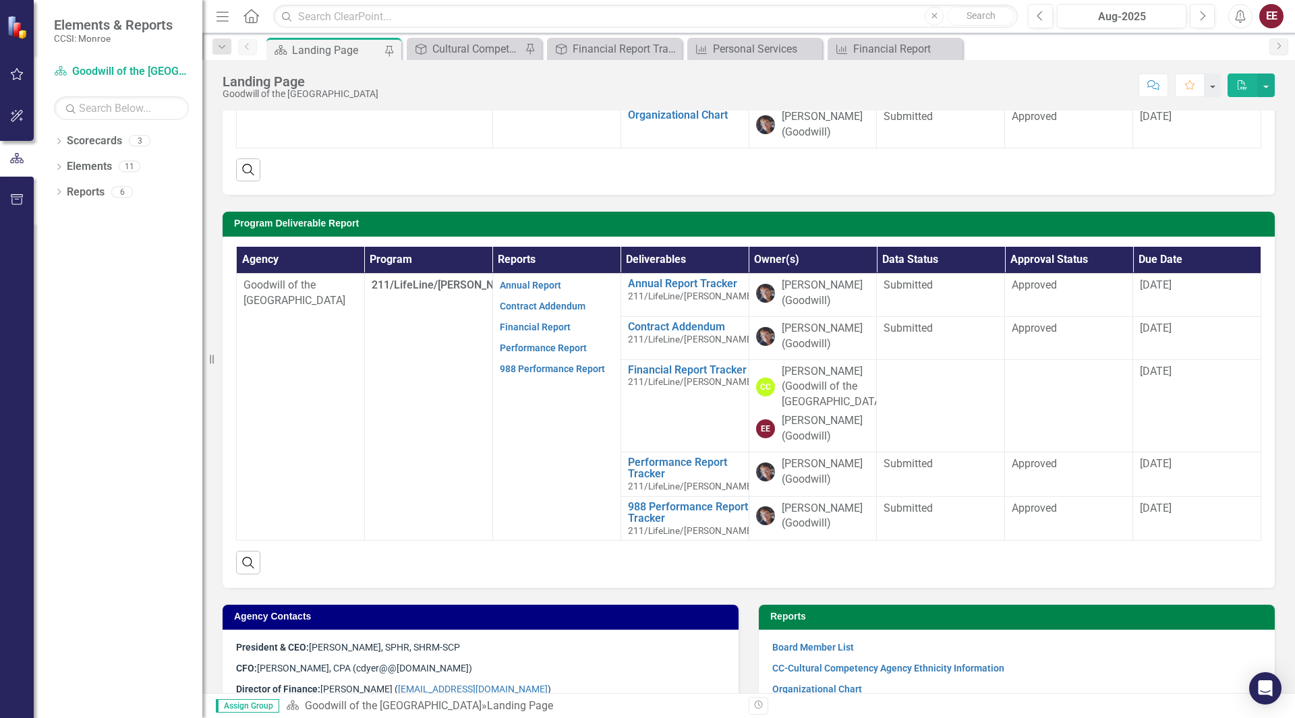
scroll to position [235, 0]
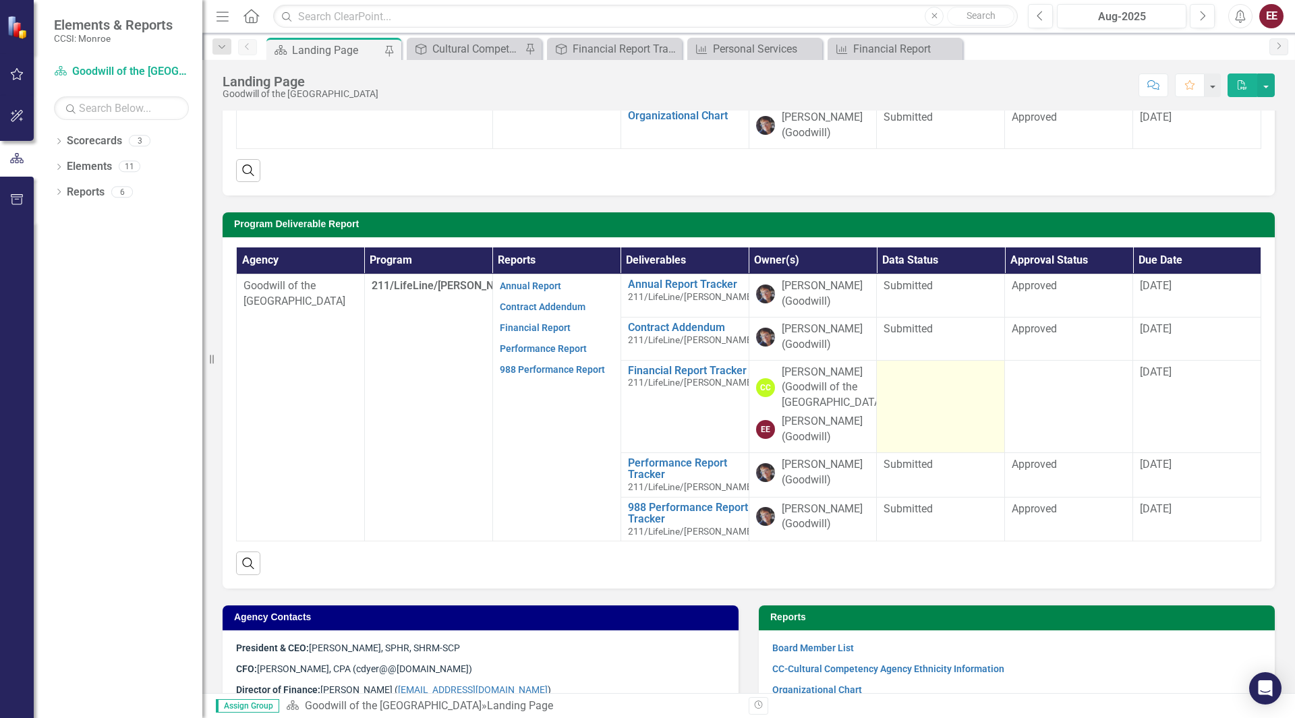
click at [935, 396] on td at bounding box center [941, 406] width 128 height 92
click at [925, 395] on td at bounding box center [941, 406] width 128 height 92
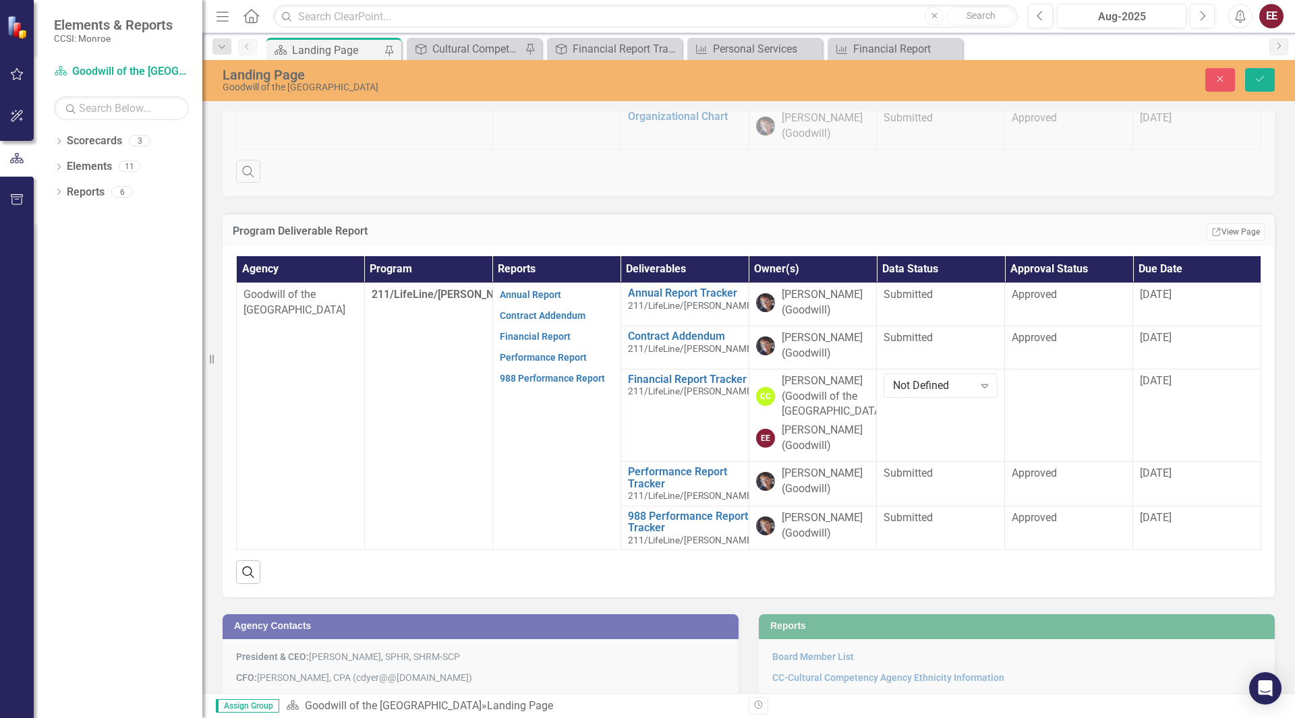
click at [969, 213] on div "Program Deliverable Report Edit Report Select Report Link View Page" at bounding box center [749, 229] width 1052 height 33
click at [963, 381] on div "Not Defined" at bounding box center [933, 386] width 80 height 16
click at [940, 434] on div "In Process" at bounding box center [936, 432] width 91 height 16
click at [1261, 73] on button "Save" at bounding box center [1260, 80] width 30 height 24
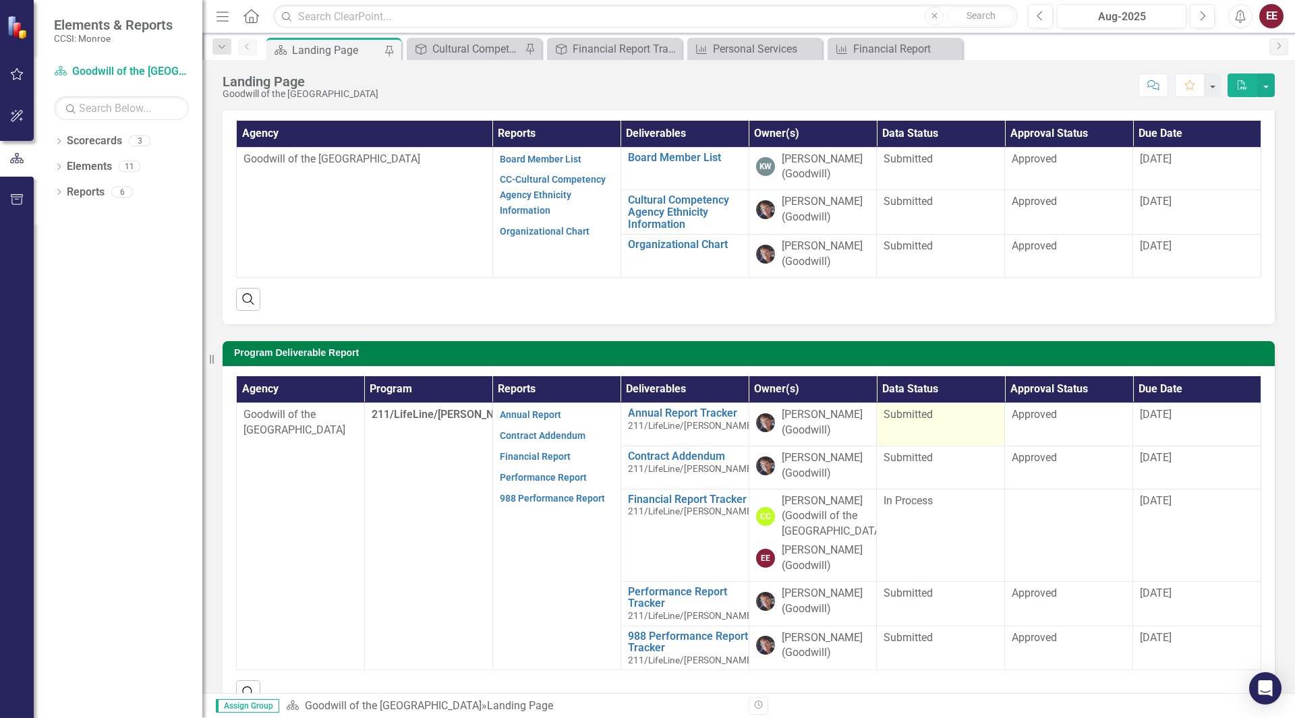
scroll to position [118, 0]
